Goal: Browse casually: Explore the website without a specific task or goal

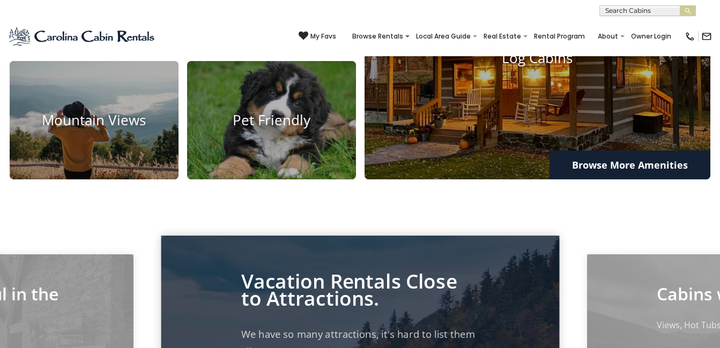
scroll to position [696, 0]
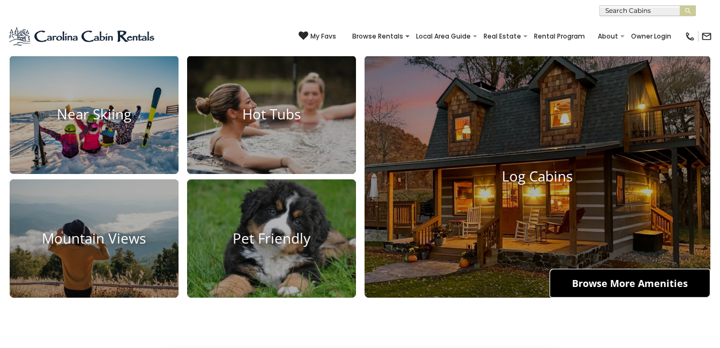
click at [623, 275] on link "Browse More Amenities" at bounding box center [629, 283] width 161 height 29
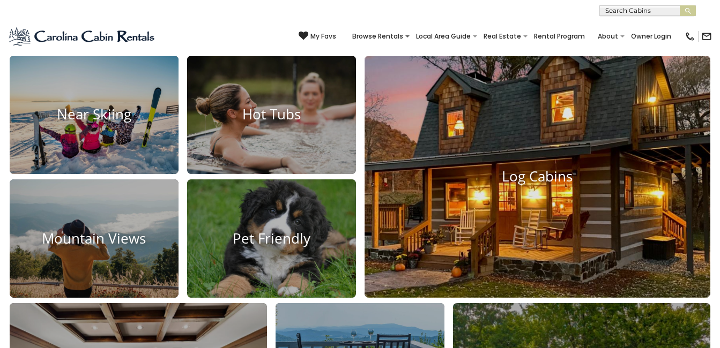
click at [501, 164] on img at bounding box center [537, 176] width 380 height 267
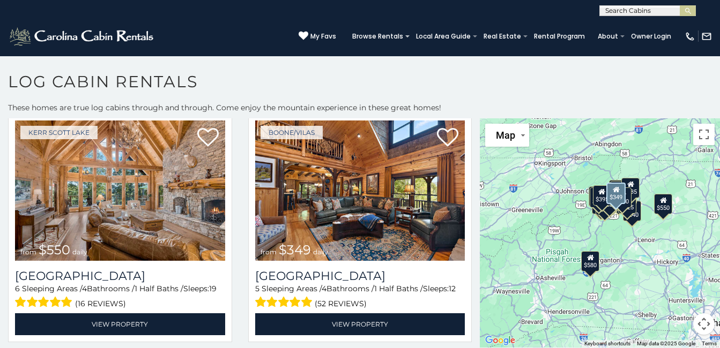
scroll to position [214, 0]
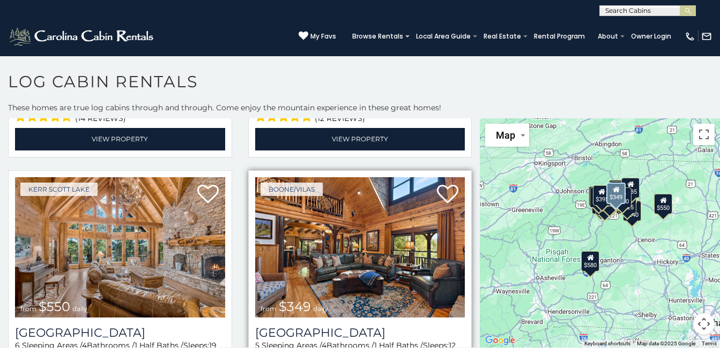
click at [333, 255] on img at bounding box center [360, 247] width 210 height 140
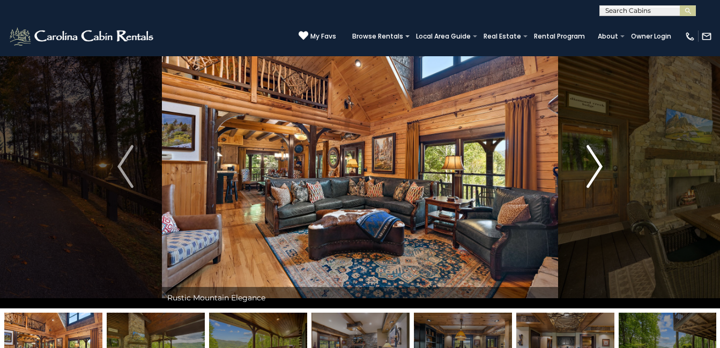
click at [582, 159] on button "Next" at bounding box center [594, 167] width 73 height 284
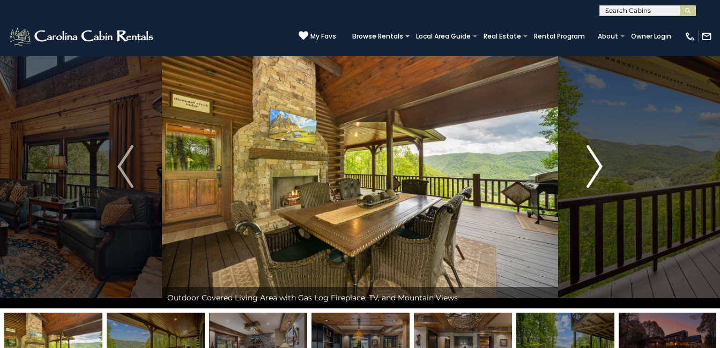
click at [588, 162] on img "Next" at bounding box center [594, 166] width 16 height 43
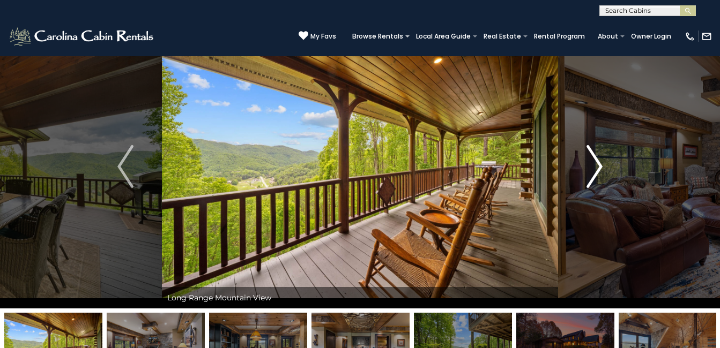
click at [590, 161] on img "Next" at bounding box center [594, 166] width 16 height 43
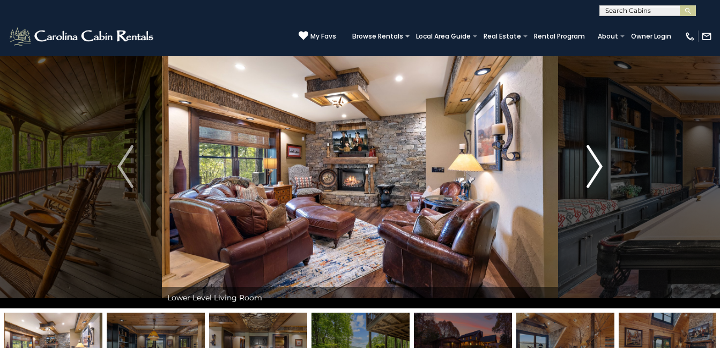
click at [590, 161] on img "Next" at bounding box center [594, 166] width 16 height 43
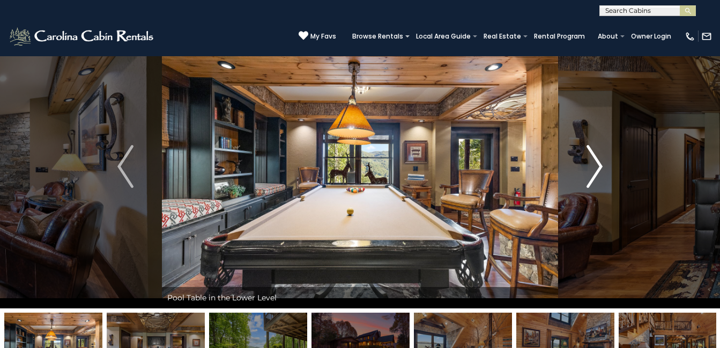
click at [590, 161] on img "Next" at bounding box center [594, 166] width 16 height 43
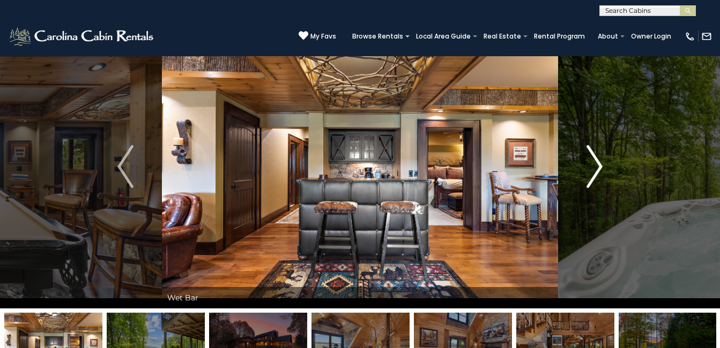
click at [591, 159] on img "Next" at bounding box center [594, 166] width 16 height 43
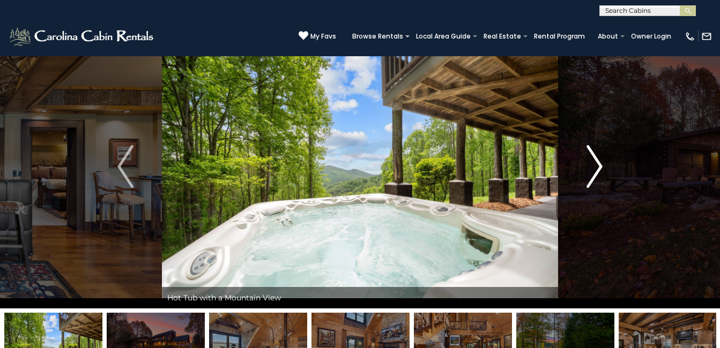
click at [591, 159] on img "Next" at bounding box center [594, 166] width 16 height 43
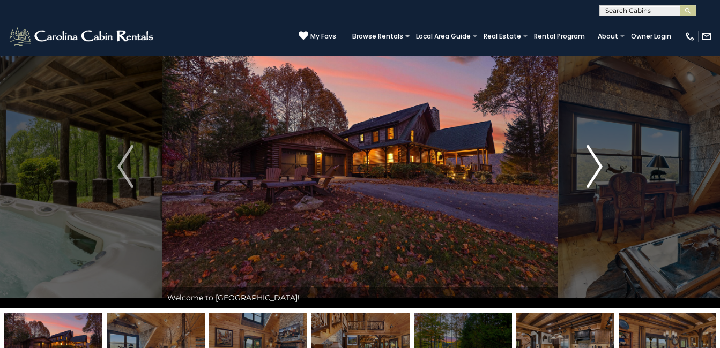
click at [591, 159] on img "Next" at bounding box center [594, 166] width 16 height 43
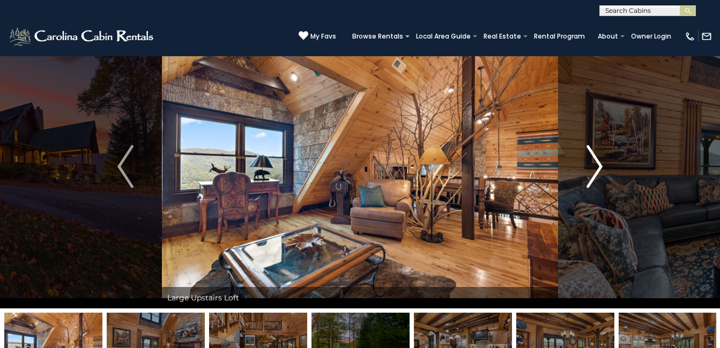
click at [591, 159] on img "Next" at bounding box center [594, 166] width 16 height 43
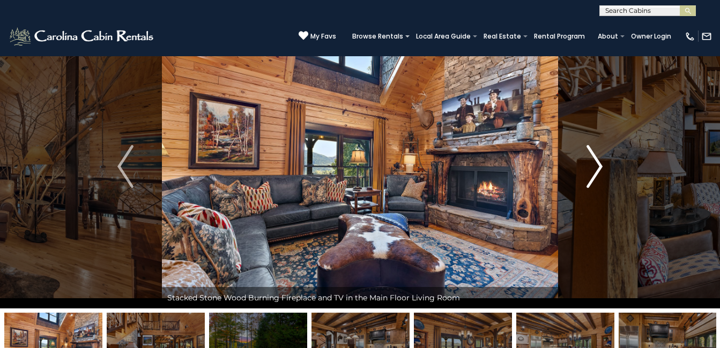
click at [591, 159] on img "Next" at bounding box center [594, 166] width 16 height 43
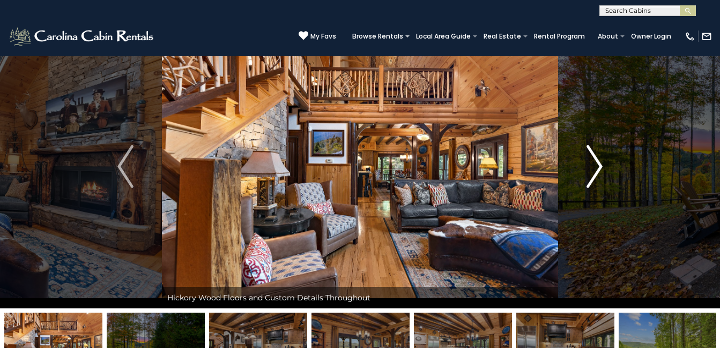
click at [591, 159] on img "Next" at bounding box center [594, 166] width 16 height 43
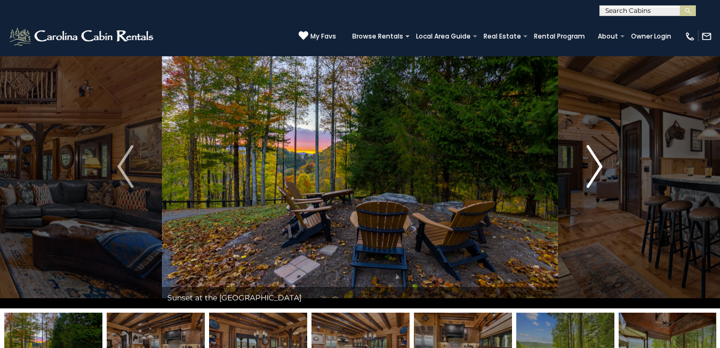
click at [591, 159] on img "Next" at bounding box center [594, 166] width 16 height 43
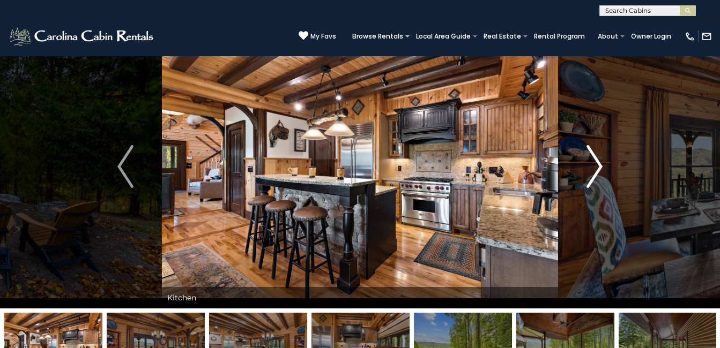
click at [591, 159] on img "Next" at bounding box center [594, 166] width 16 height 43
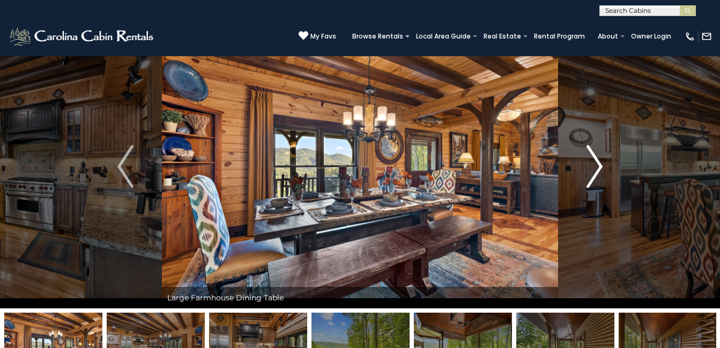
click at [591, 159] on img "Next" at bounding box center [594, 166] width 16 height 43
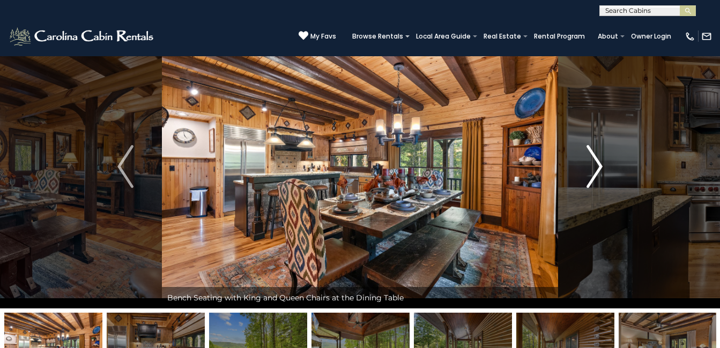
click at [591, 159] on img "Next" at bounding box center [594, 166] width 16 height 43
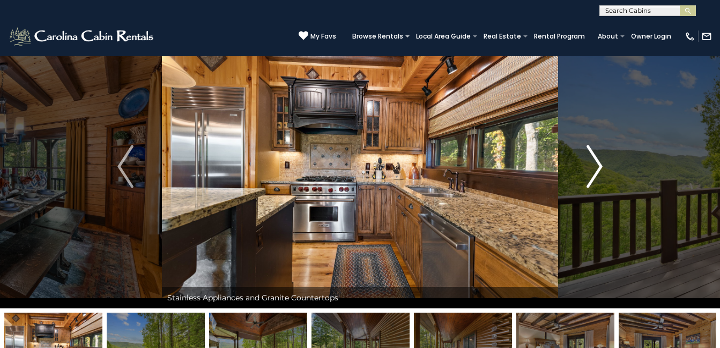
click at [591, 159] on img "Next" at bounding box center [594, 166] width 16 height 43
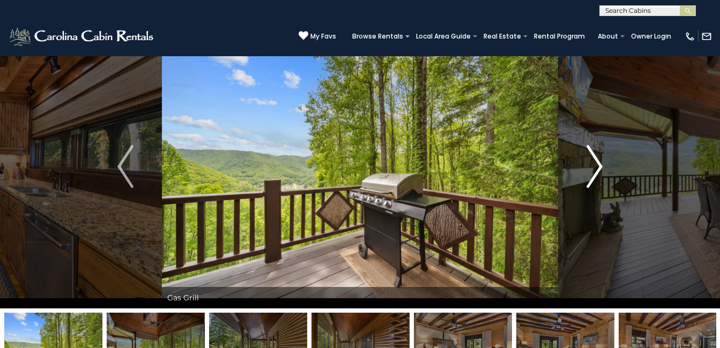
click at [591, 159] on img "Next" at bounding box center [594, 166] width 16 height 43
